Goal: Task Accomplishment & Management: Manage account settings

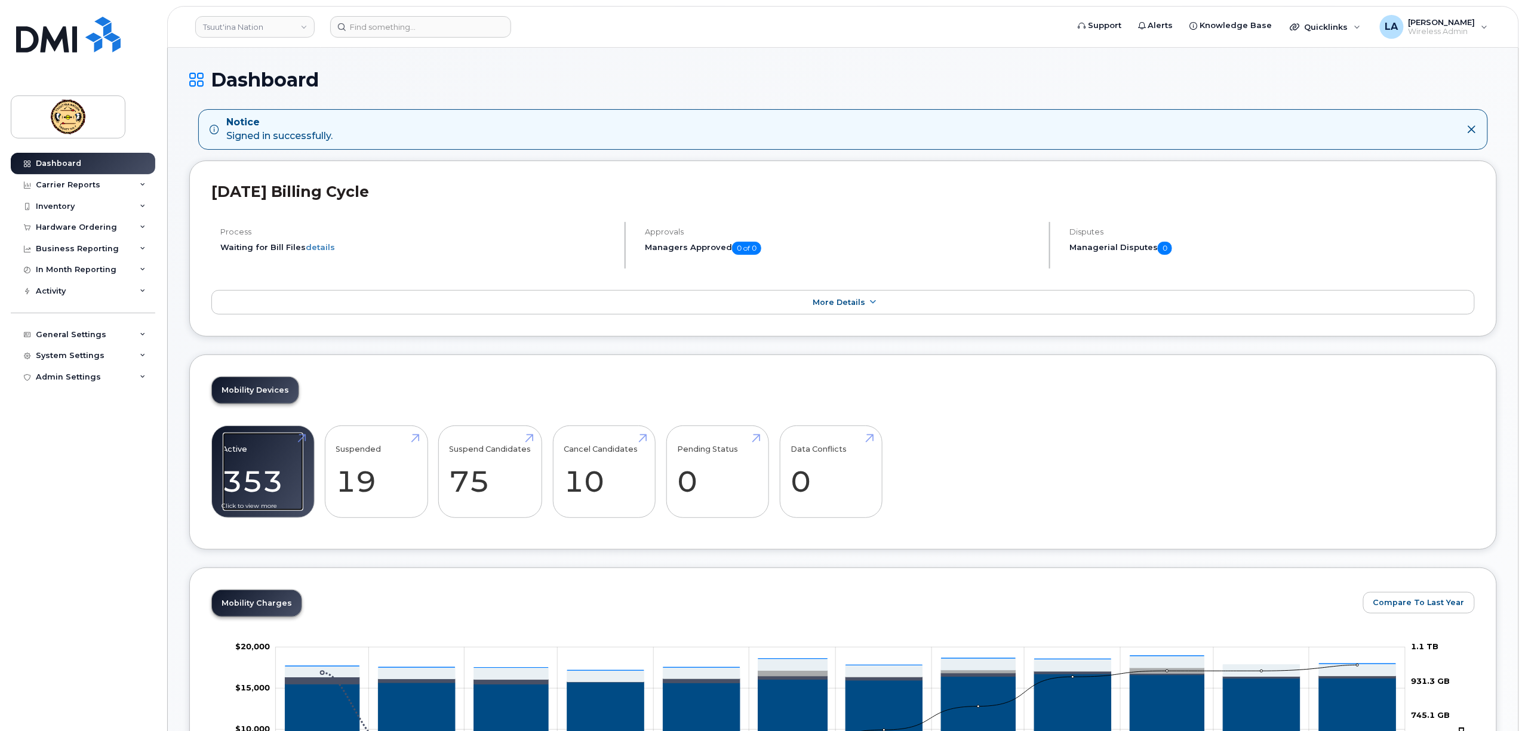
click at [258, 479] on link "Active 353 25%" at bounding box center [263, 472] width 81 height 79
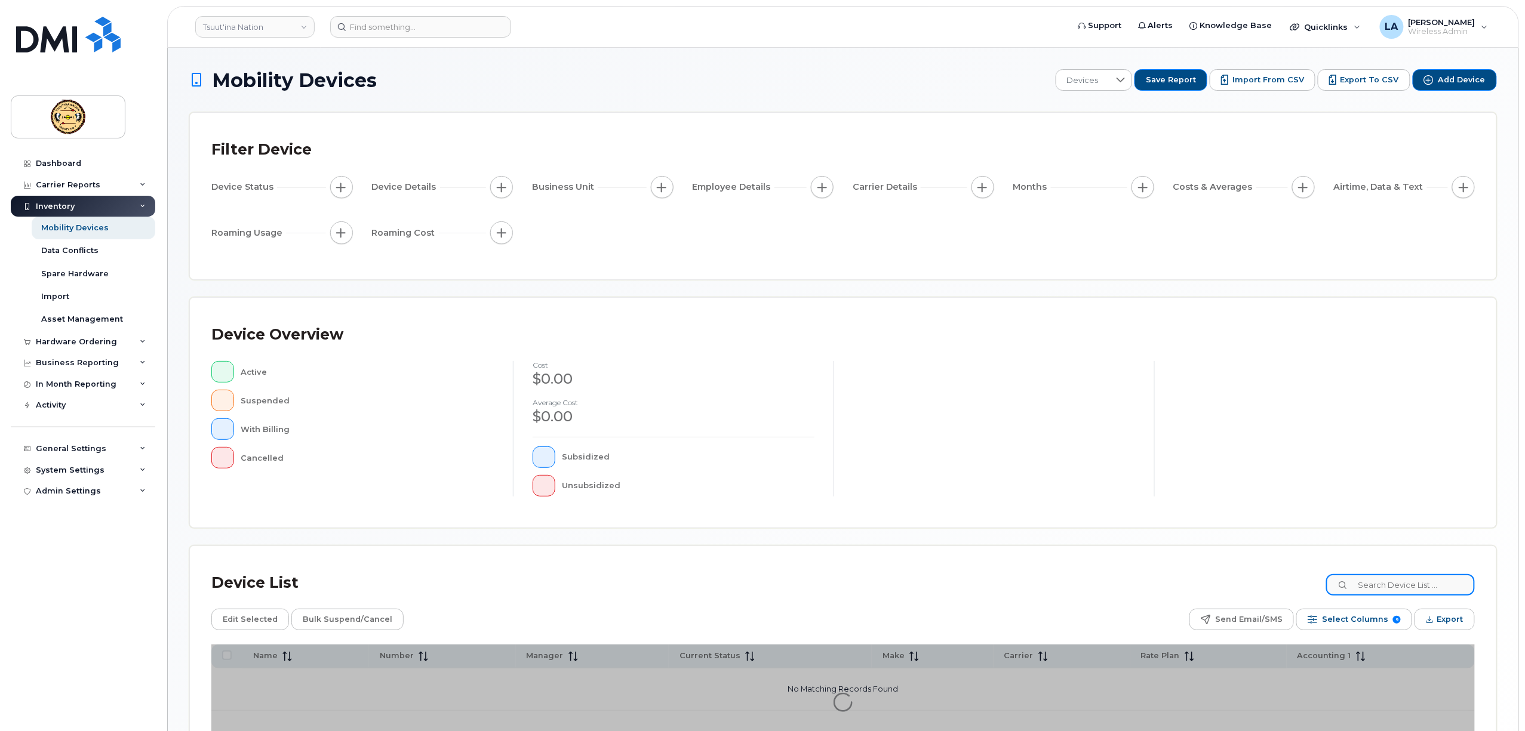
click at [1394, 586] on input at bounding box center [1400, 584] width 149 height 21
paste input "ALLEYCIA ONESPOT"
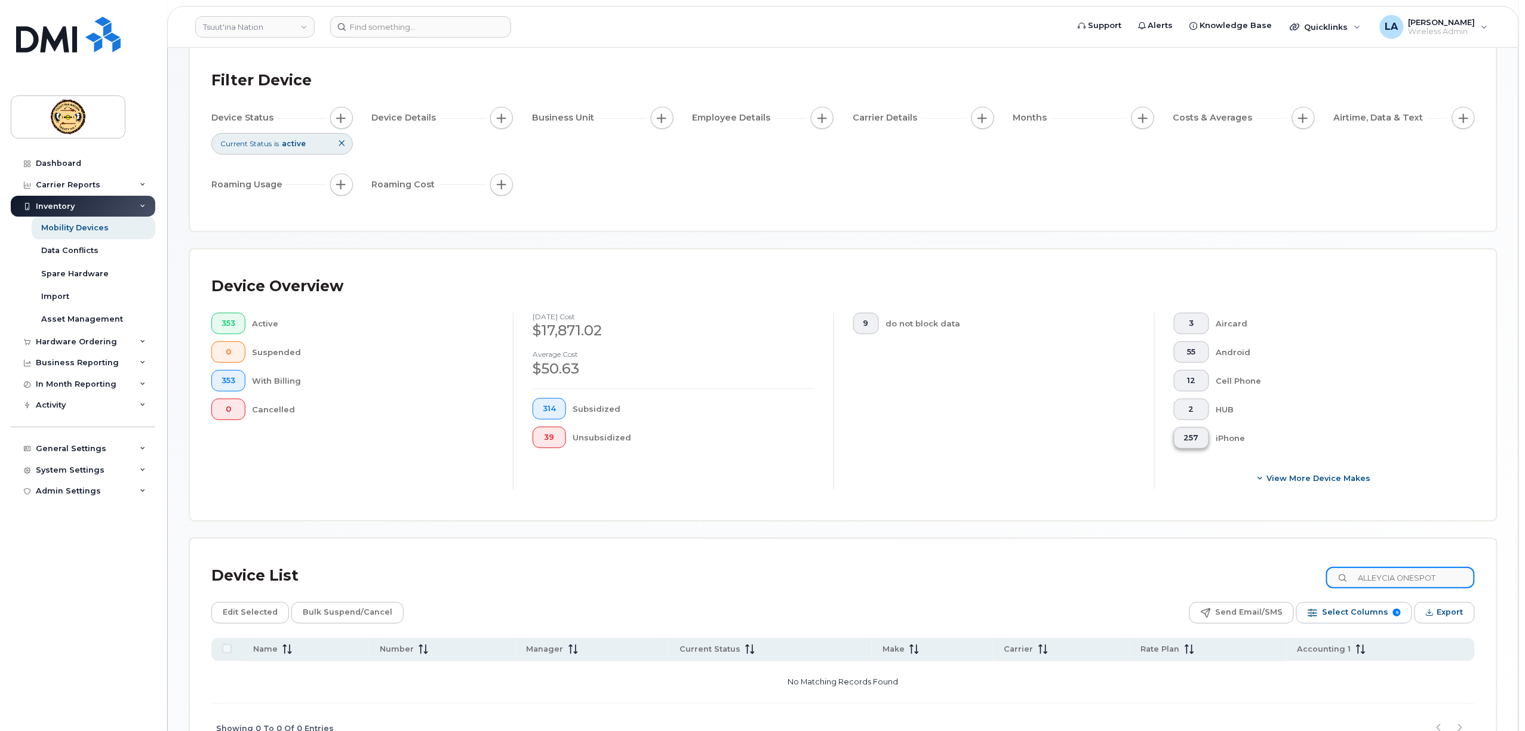
scroll to position [153, 0]
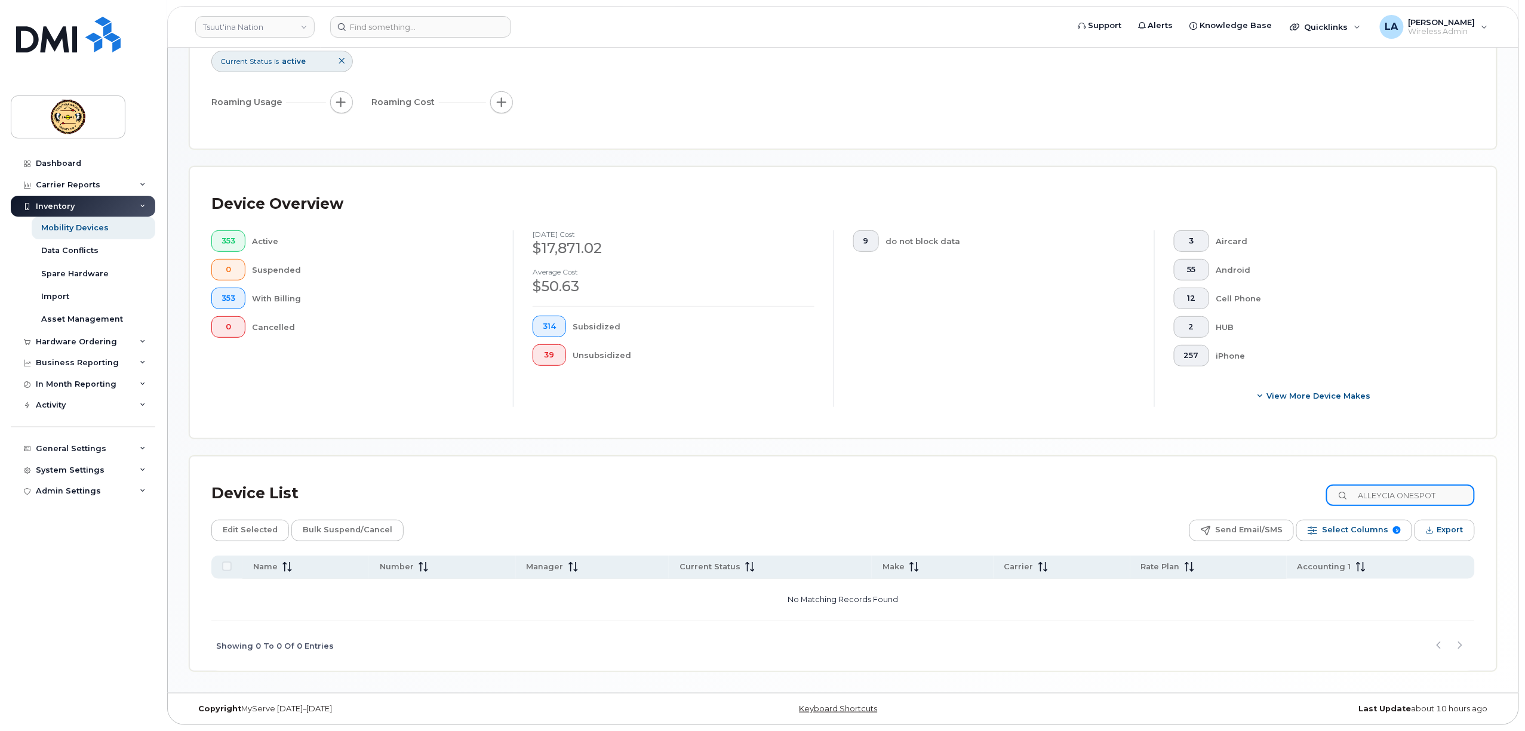
drag, startPoint x: 1376, startPoint y: 495, endPoint x: 1366, endPoint y: 495, distance: 9.6
click at [1375, 495] on input "ALLEYCIA ONESPOT" at bounding box center [1400, 495] width 149 height 21
click at [1369, 494] on input "ALLEYCIA ONESPOT" at bounding box center [1400, 495] width 149 height 21
click at [1472, 496] on input "ALLEYCIA ONESPOT" at bounding box center [1400, 495] width 149 height 21
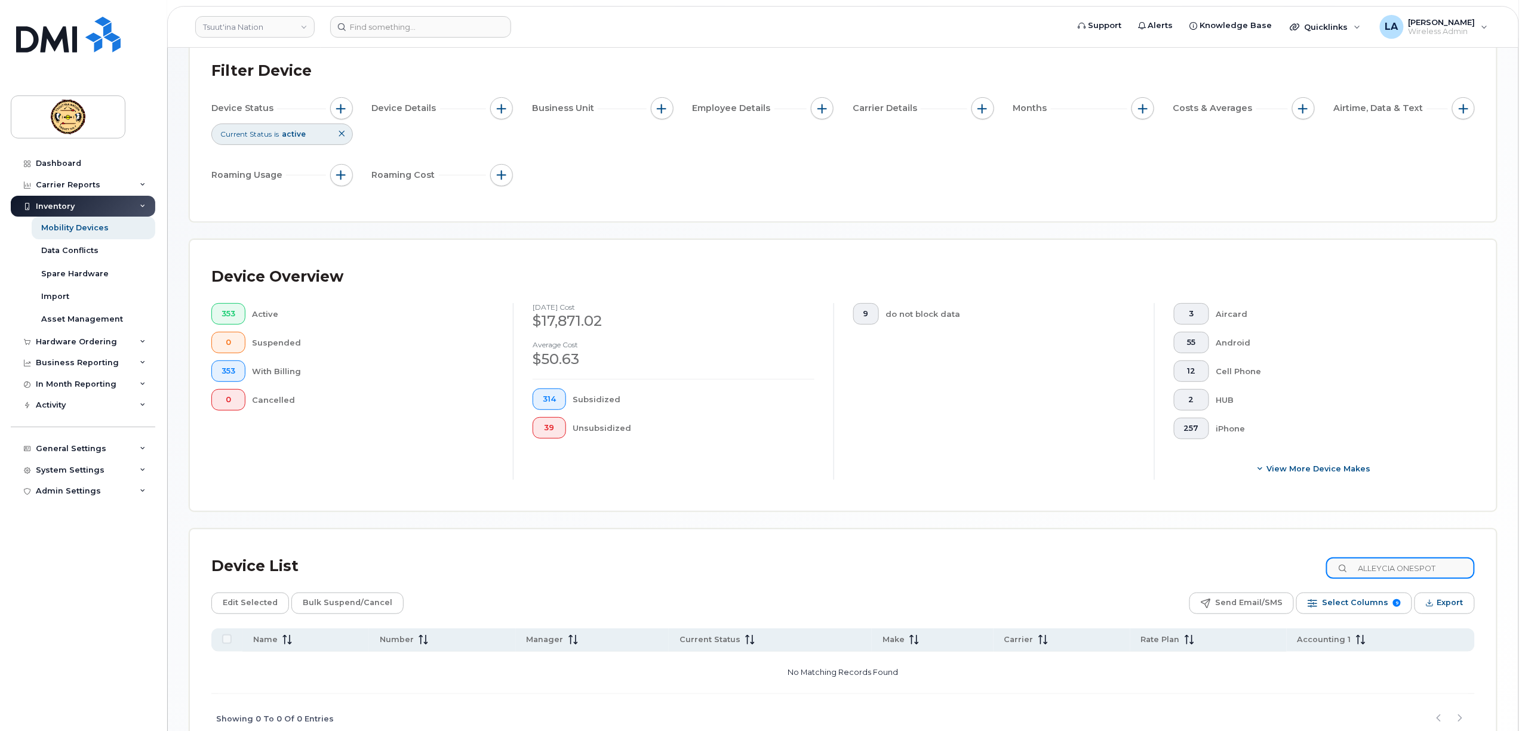
scroll to position [153, 0]
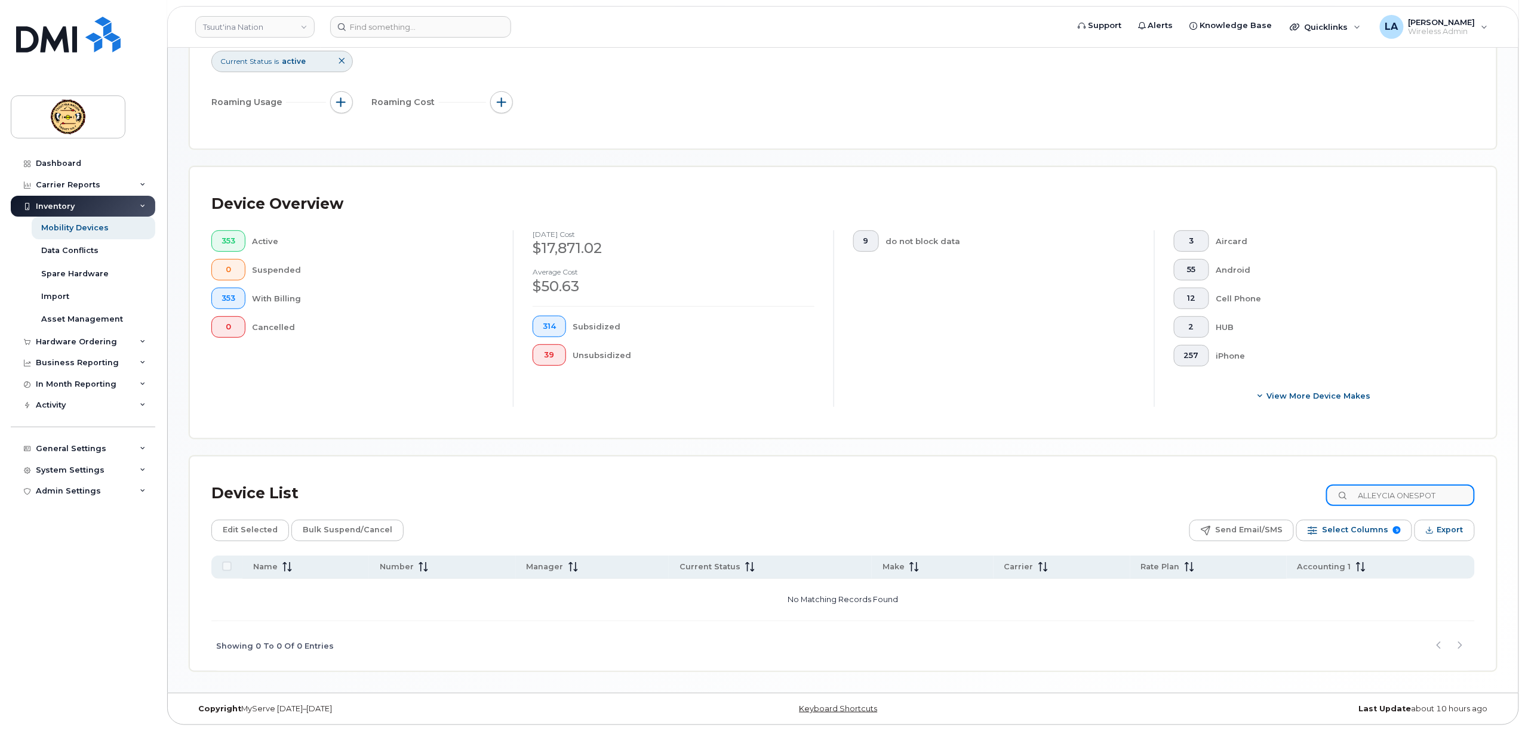
drag, startPoint x: 1413, startPoint y: 499, endPoint x: 1493, endPoint y: 495, distance: 80.1
click at [1493, 495] on div "Device List ALLEYCIA ONESPOT Edit Selected Bulk Suspend/Cancel Send Email/SMS S…" at bounding box center [843, 564] width 1306 height 214
type input "A"
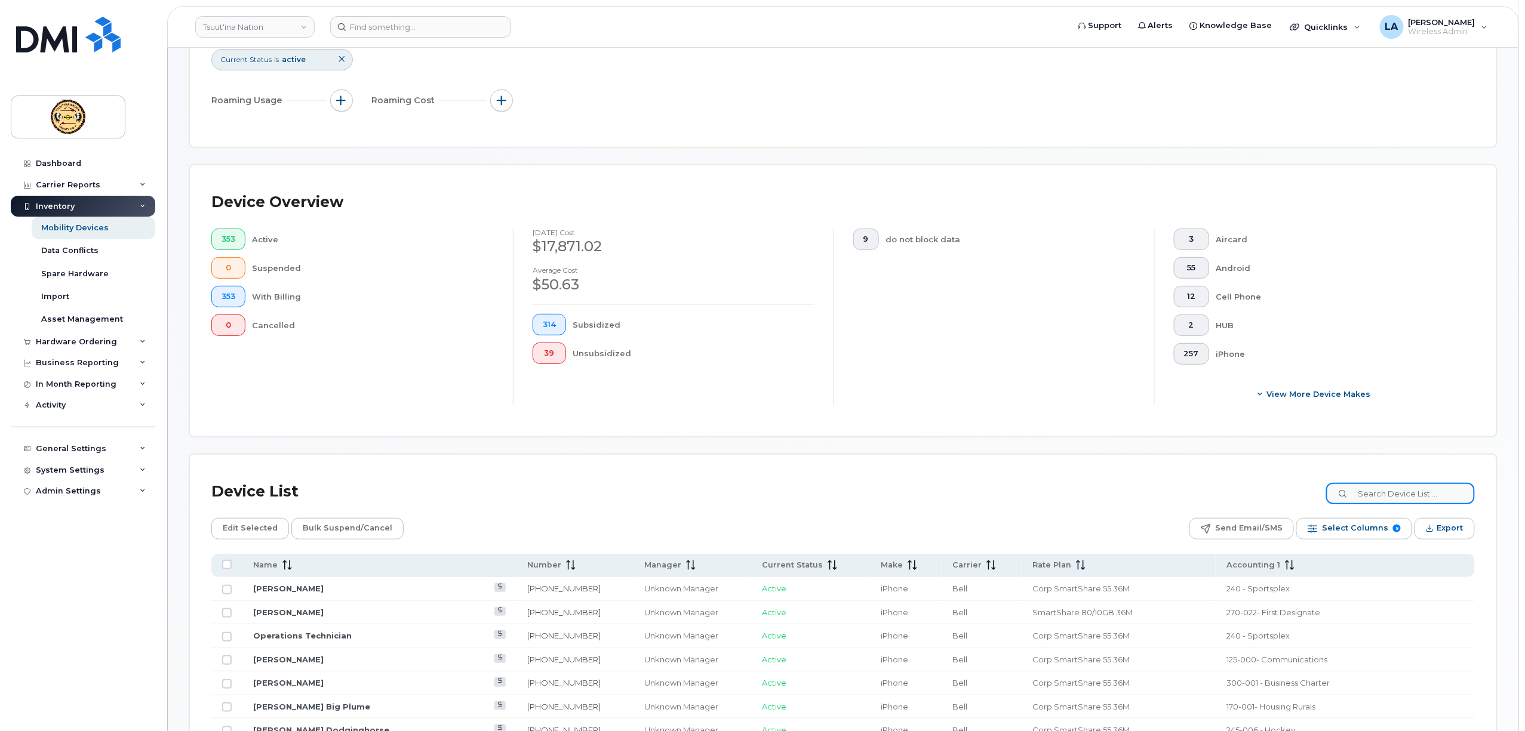
click at [1448, 493] on input at bounding box center [1400, 493] width 149 height 21
paste input "4034633356"
type input "4034633356"
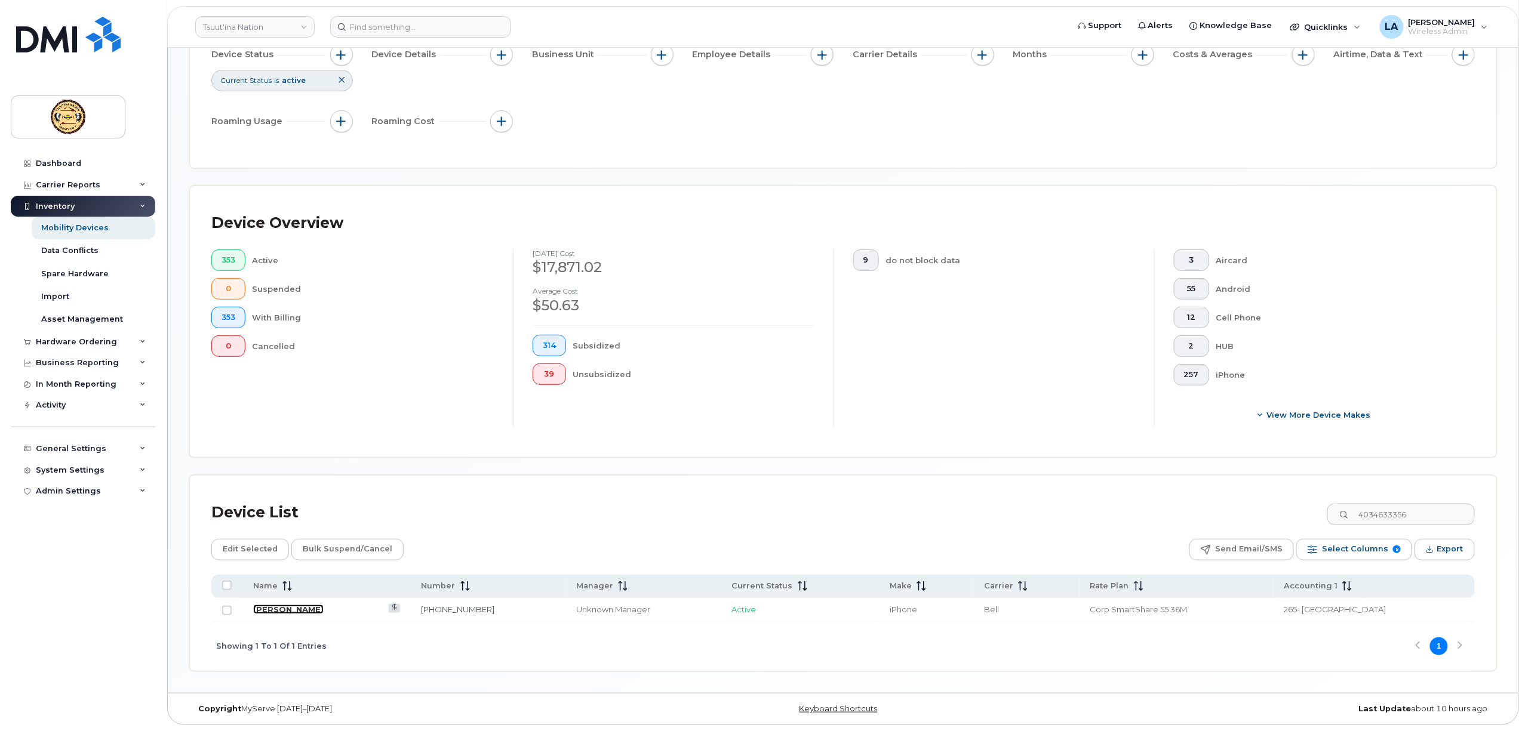
click at [287, 605] on link "Larissa Lusty" at bounding box center [288, 610] width 70 height 10
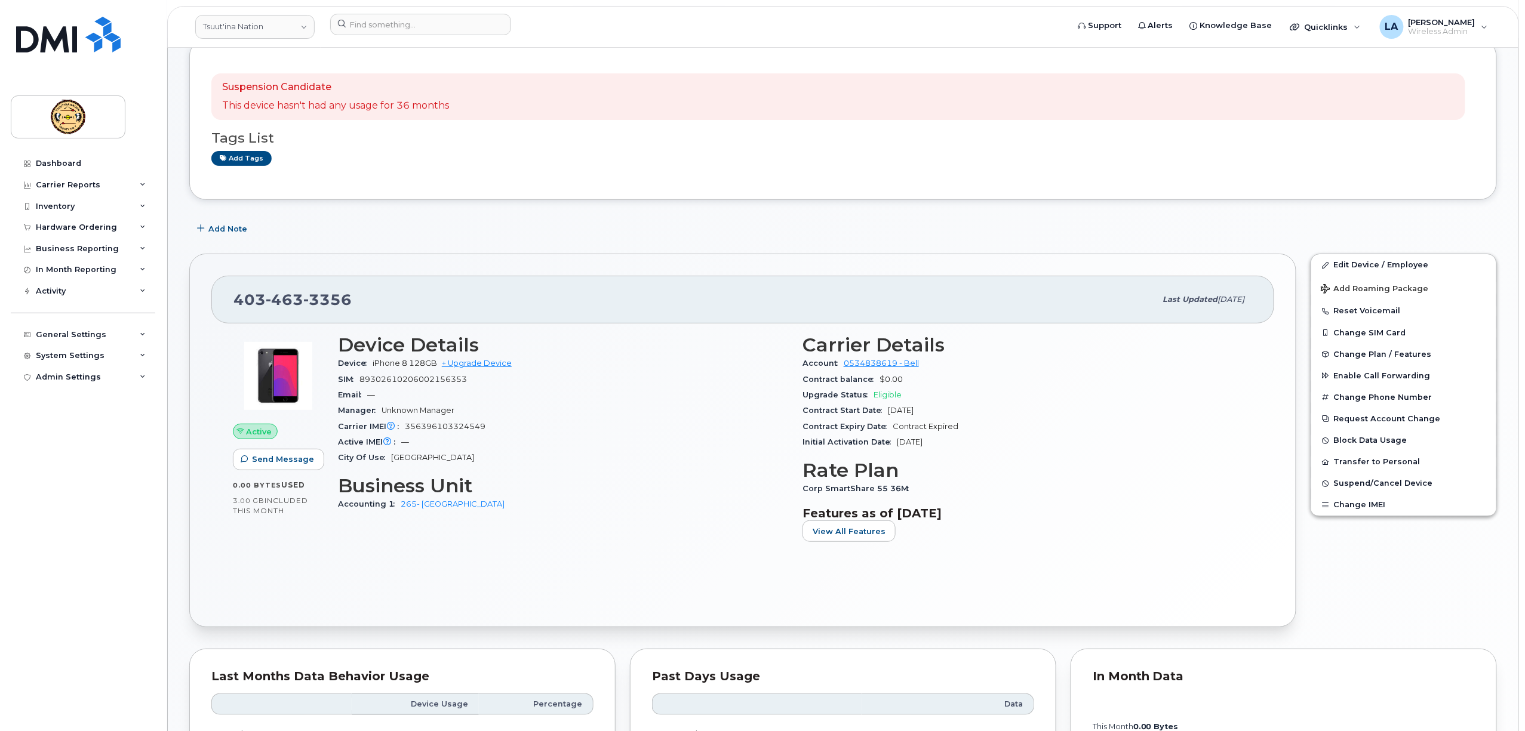
scroll to position [159, 0]
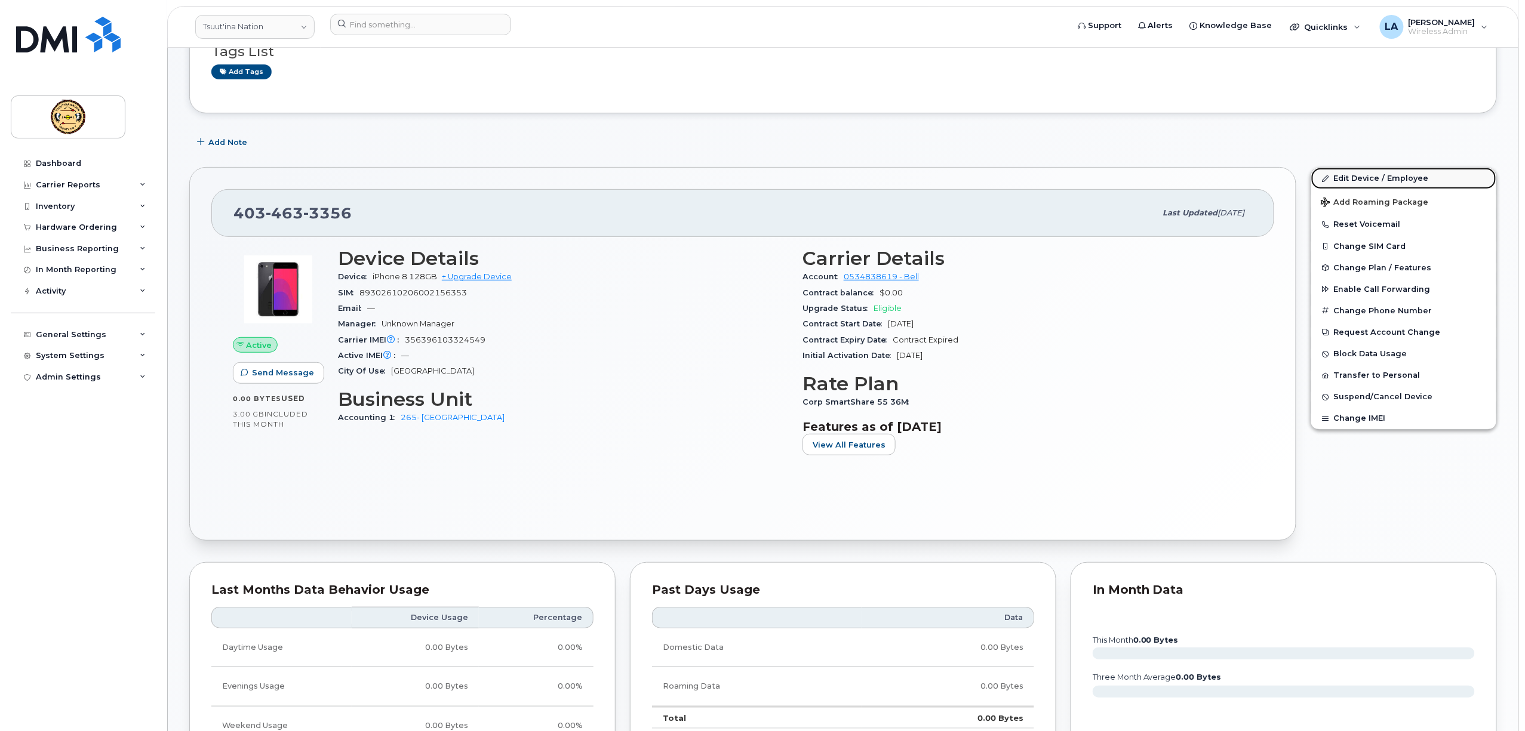
click at [1393, 180] on link "Edit Device / Employee" at bounding box center [1403, 178] width 185 height 21
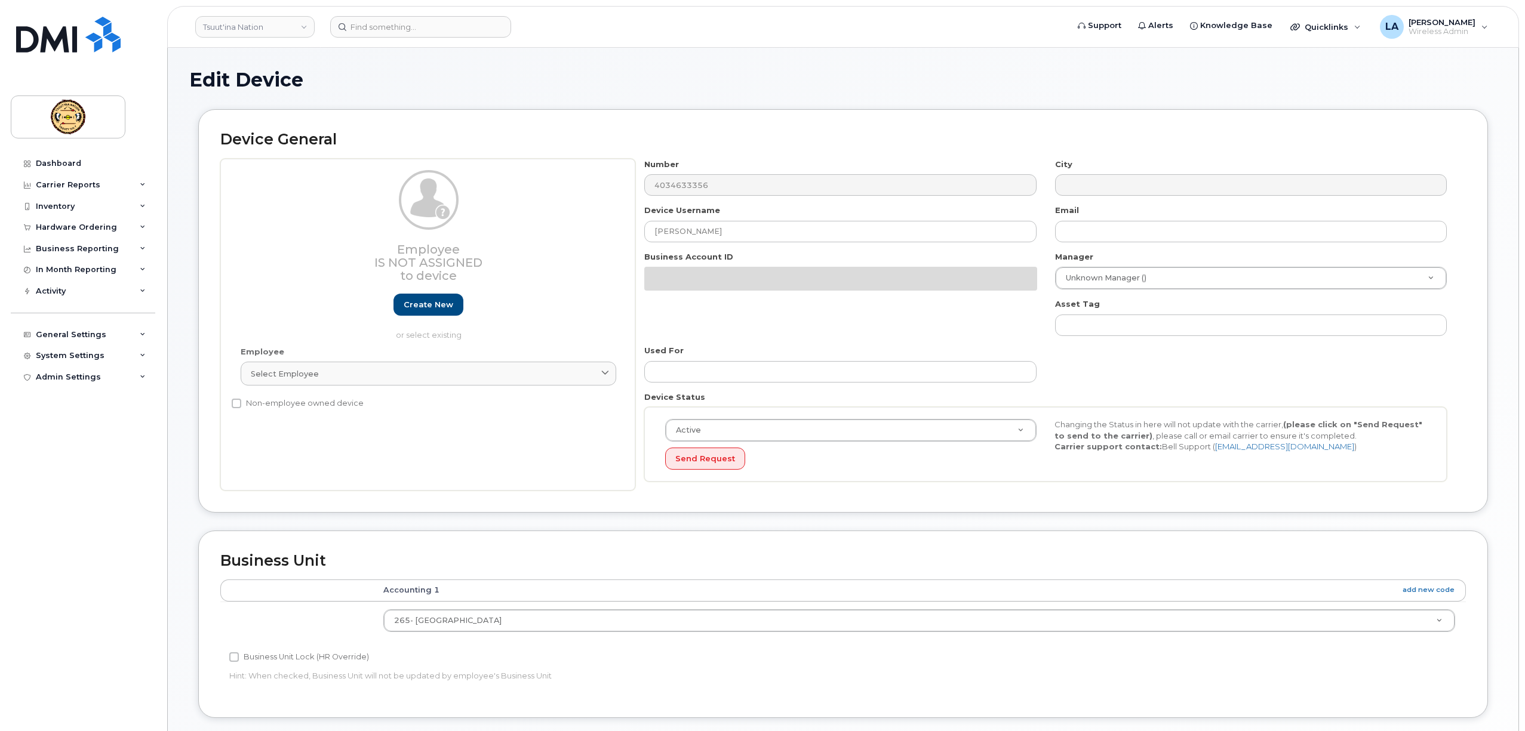
select select "582617"
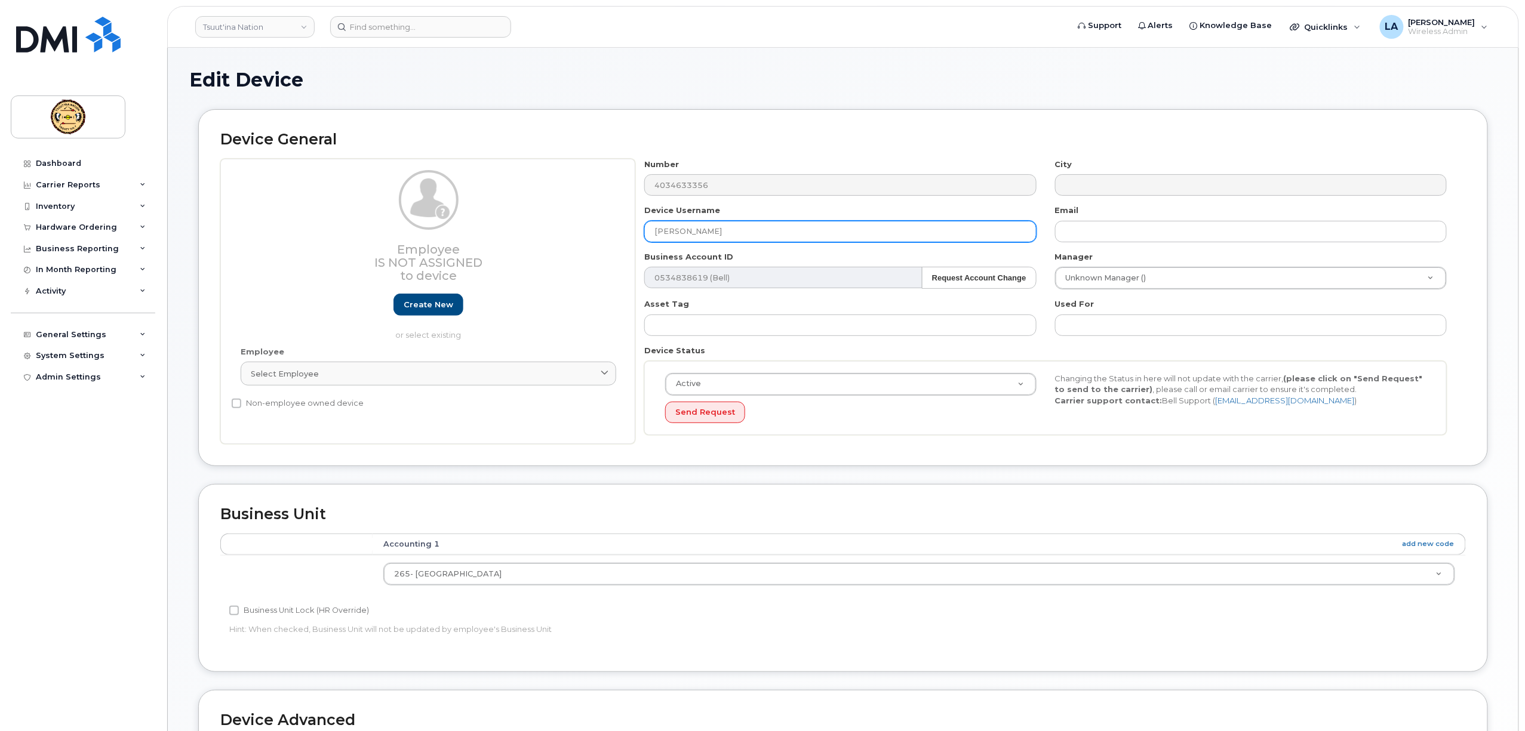
drag, startPoint x: 754, startPoint y: 232, endPoint x: 420, endPoint y: 262, distance: 334.5
click at [422, 262] on div "Employee Is not assigned to device Create new or select existing Employee Selec…" at bounding box center [843, 302] width 1246 height 286
click at [720, 227] on input "text" at bounding box center [840, 231] width 392 height 21
paste input "ALLEYCIA ONESPOT"
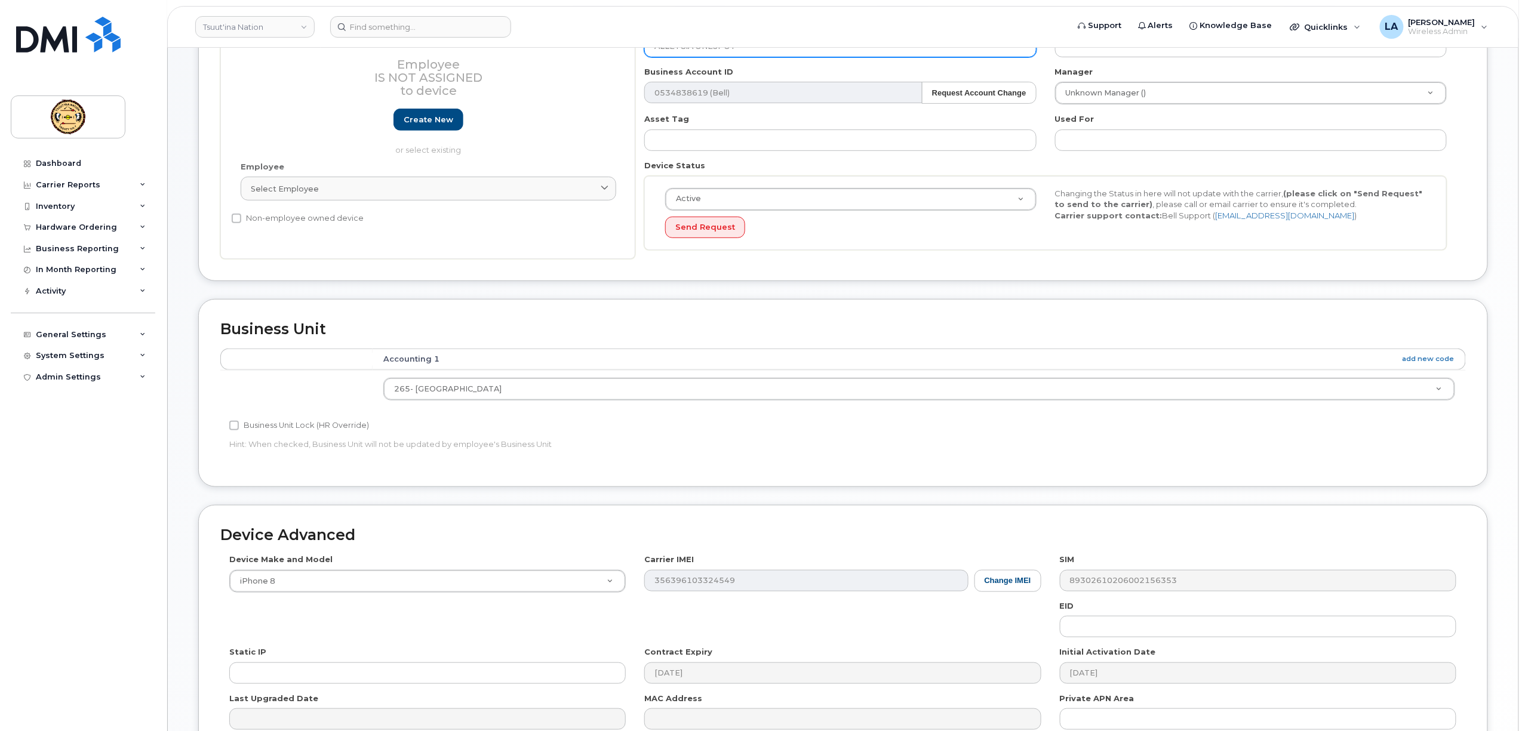
scroll to position [318, 0]
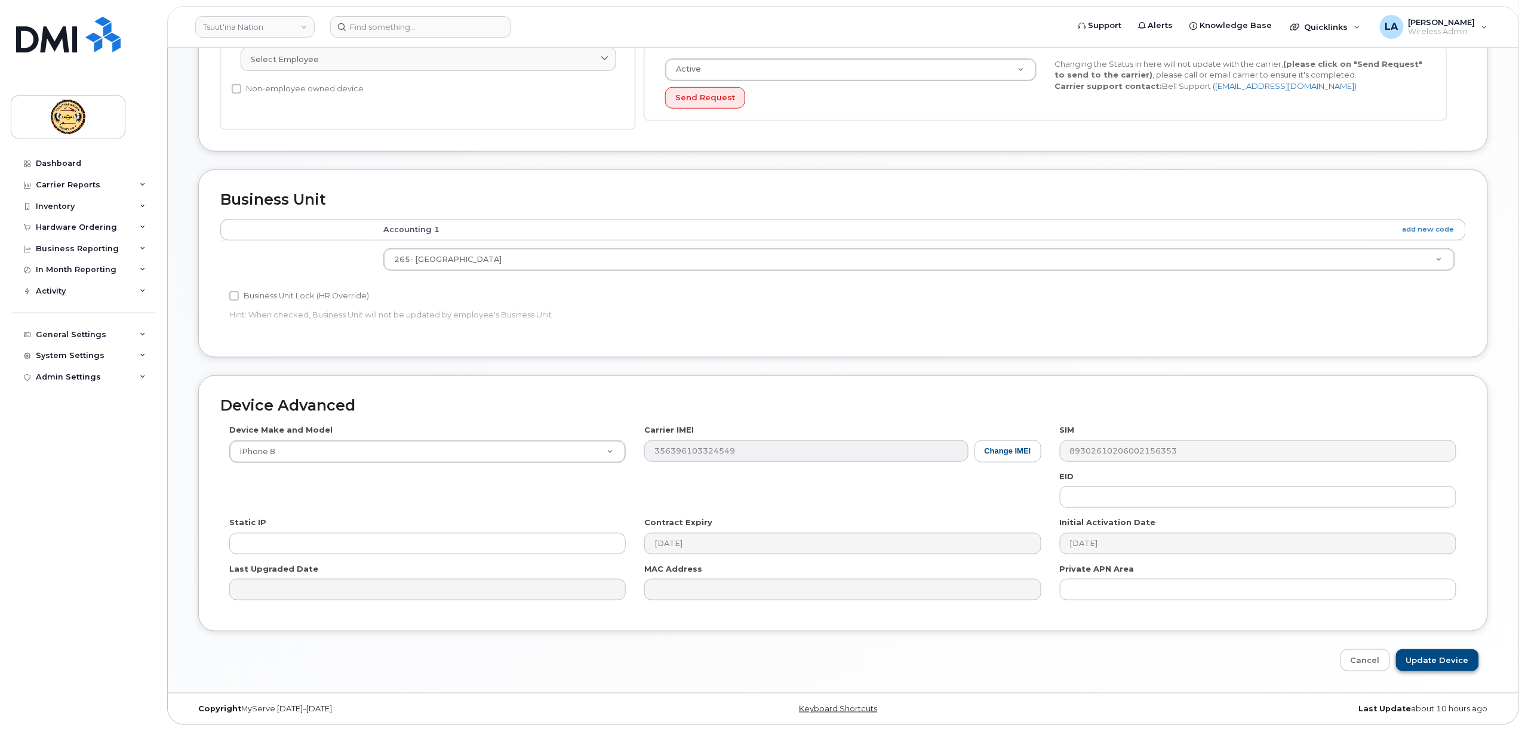
type input "ALLEYCIA ONESPOT"
click at [1422, 655] on input "Update Device" at bounding box center [1437, 661] width 83 height 22
type input "Saving..."
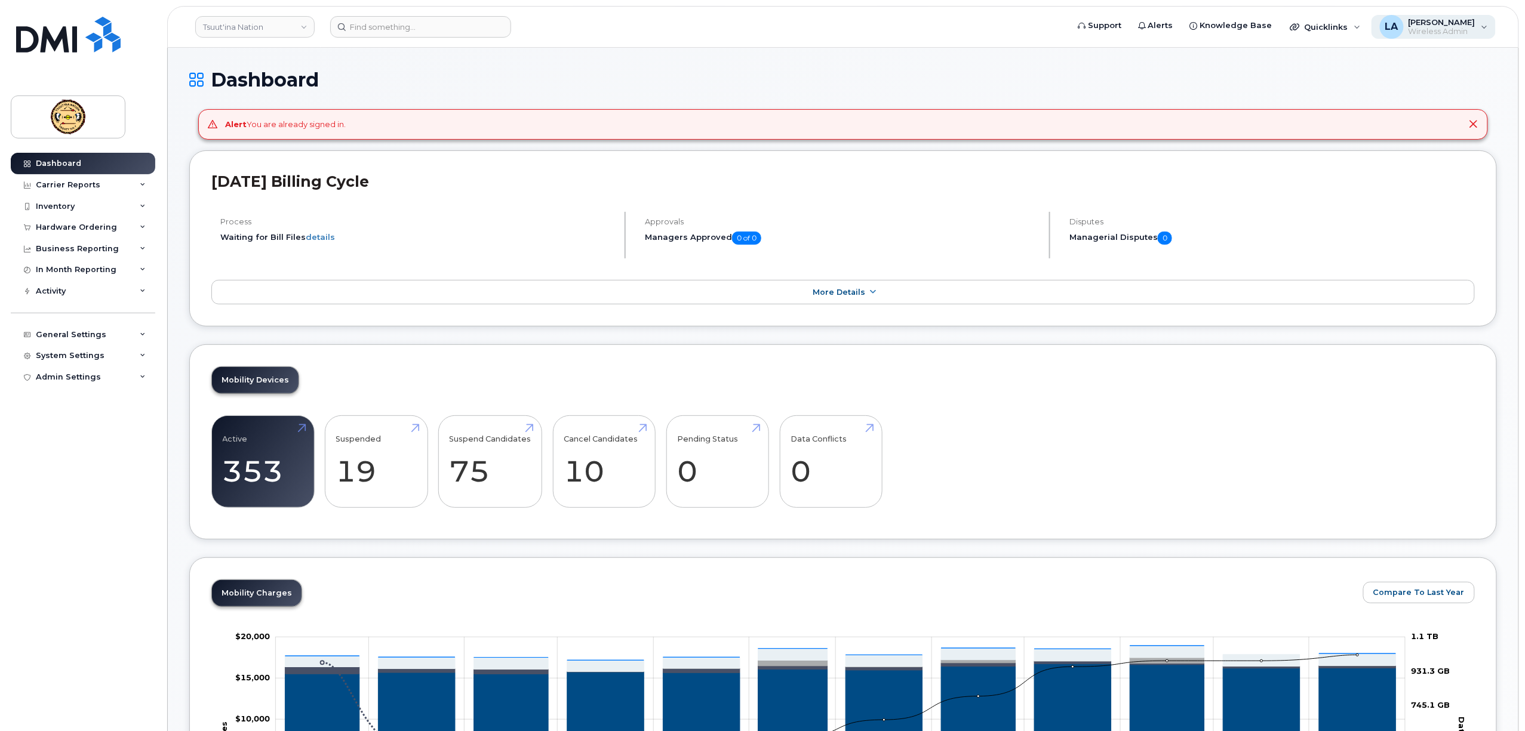
click at [1443, 27] on span "Wireless Admin" at bounding box center [1442, 32] width 67 height 10
click at [1371, 122] on div "Sign out" at bounding box center [1409, 124] width 172 height 22
